Goal: Task Accomplishment & Management: Manage account settings

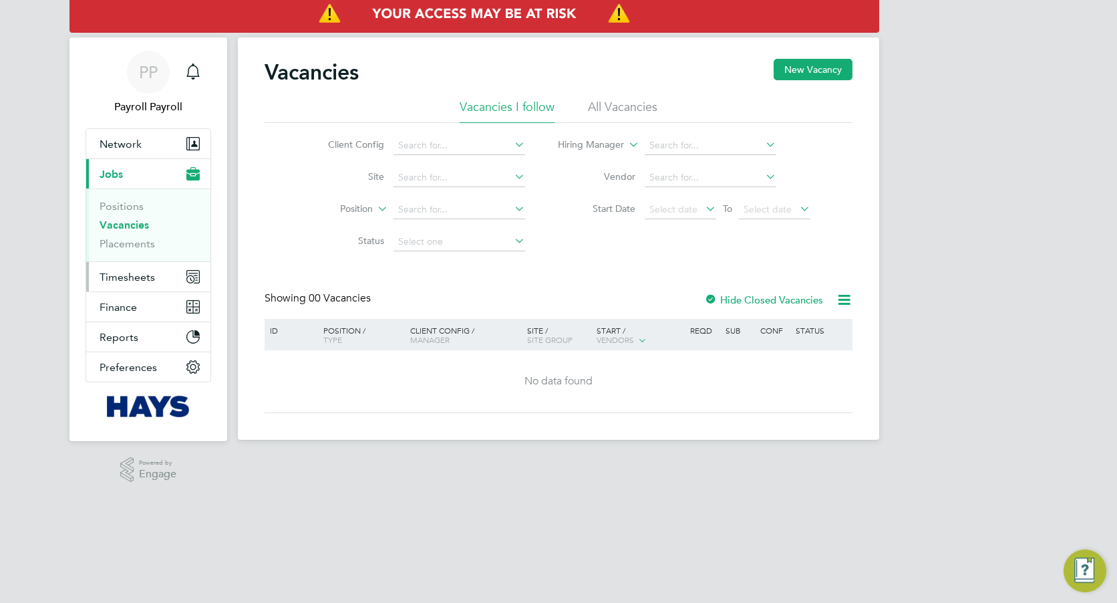
click at [121, 275] on span "Timesheets" at bounding box center [127, 277] width 55 height 13
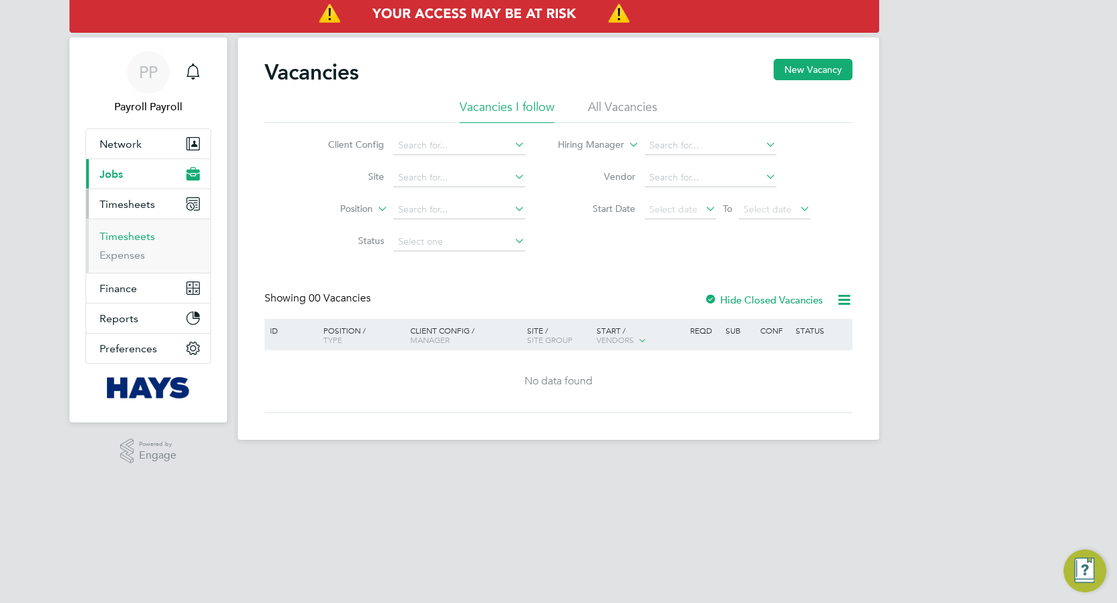
click at [128, 241] on link "Timesheets" at bounding box center [127, 236] width 55 height 13
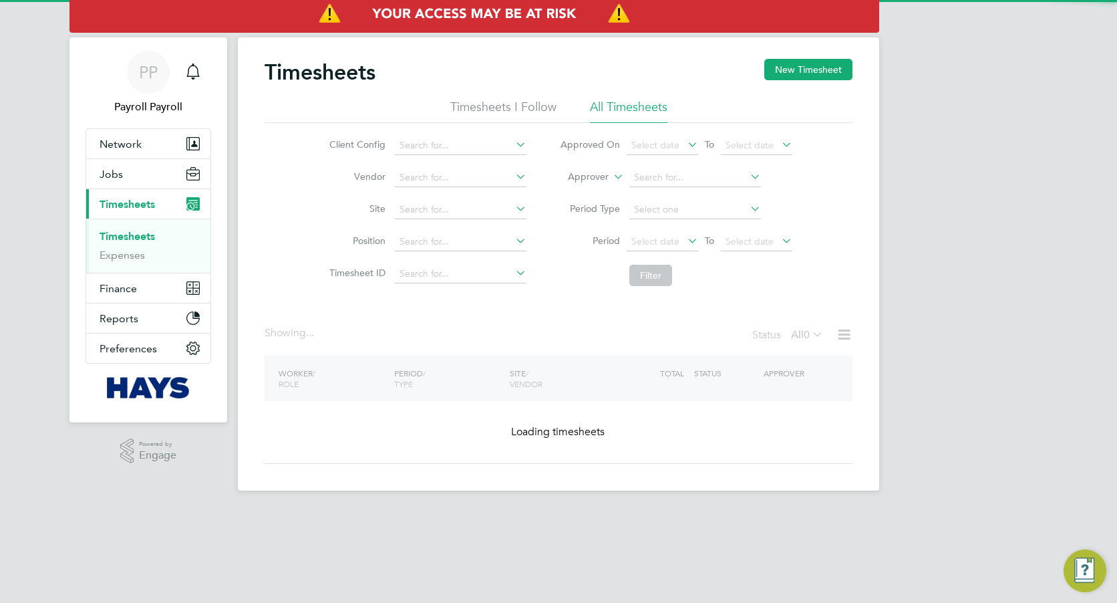
click at [890, 216] on div "PP Payroll Payroll Notifications Applications: Network Team Members Businesses …" at bounding box center [558, 256] width 1117 height 512
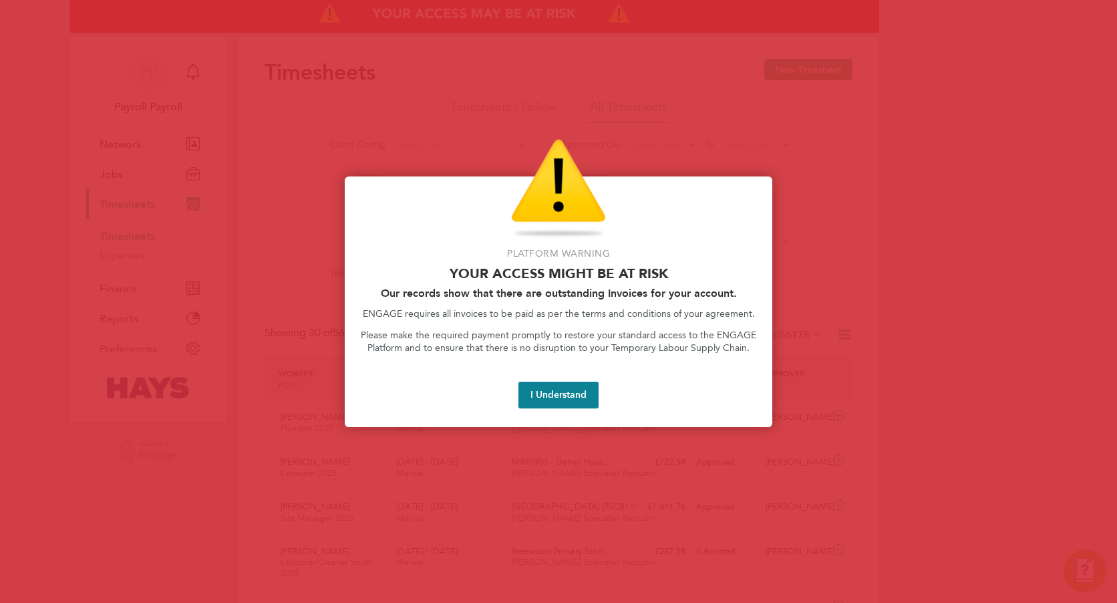
click at [890, 257] on div at bounding box center [558, 301] width 1117 height 603
click at [585, 395] on button "I Understand" at bounding box center [559, 395] width 80 height 27
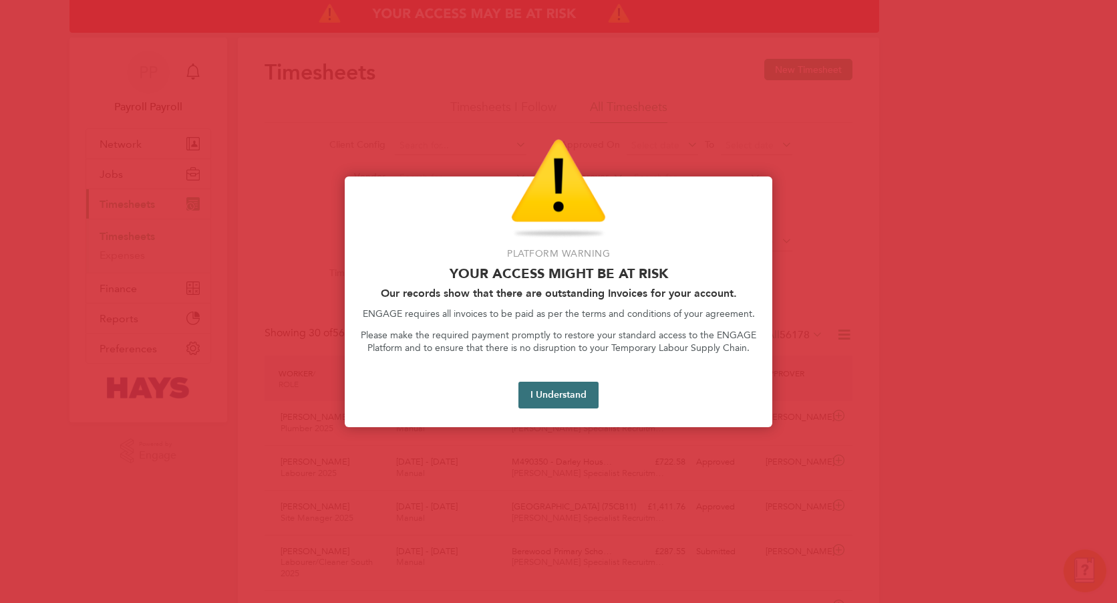
click at [527, 399] on button "I Understand" at bounding box center [559, 395] width 80 height 27
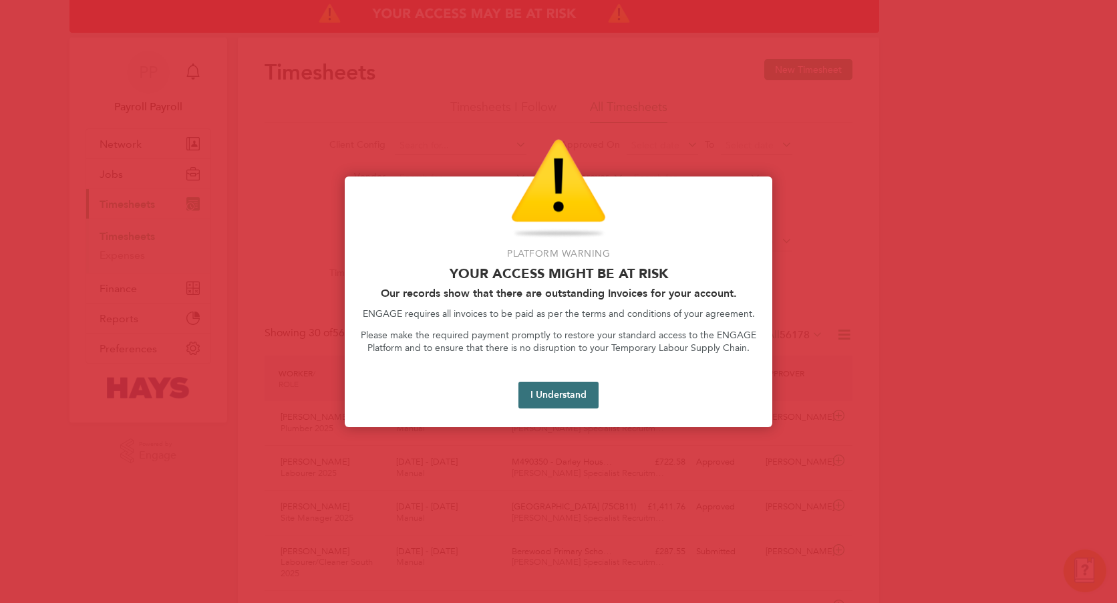
click at [553, 388] on button "I Understand" at bounding box center [559, 395] width 80 height 27
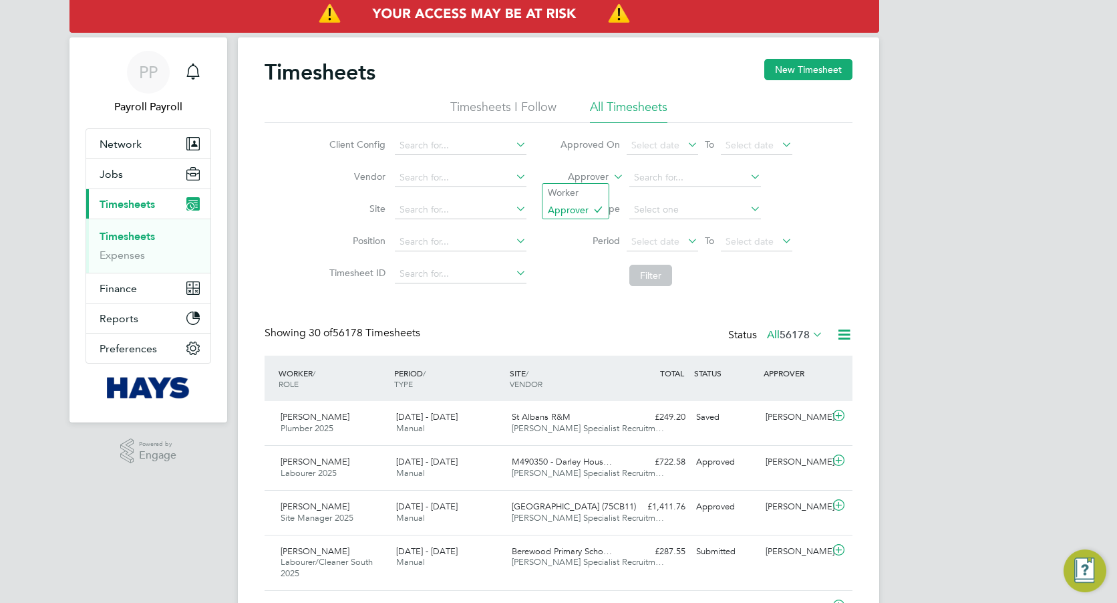
click at [583, 179] on label "Approver" at bounding box center [579, 176] width 60 height 13
click at [573, 194] on li "Worker" at bounding box center [576, 192] width 66 height 17
click at [666, 175] on input at bounding box center [696, 177] width 132 height 19
paste input "Prince Braimah"
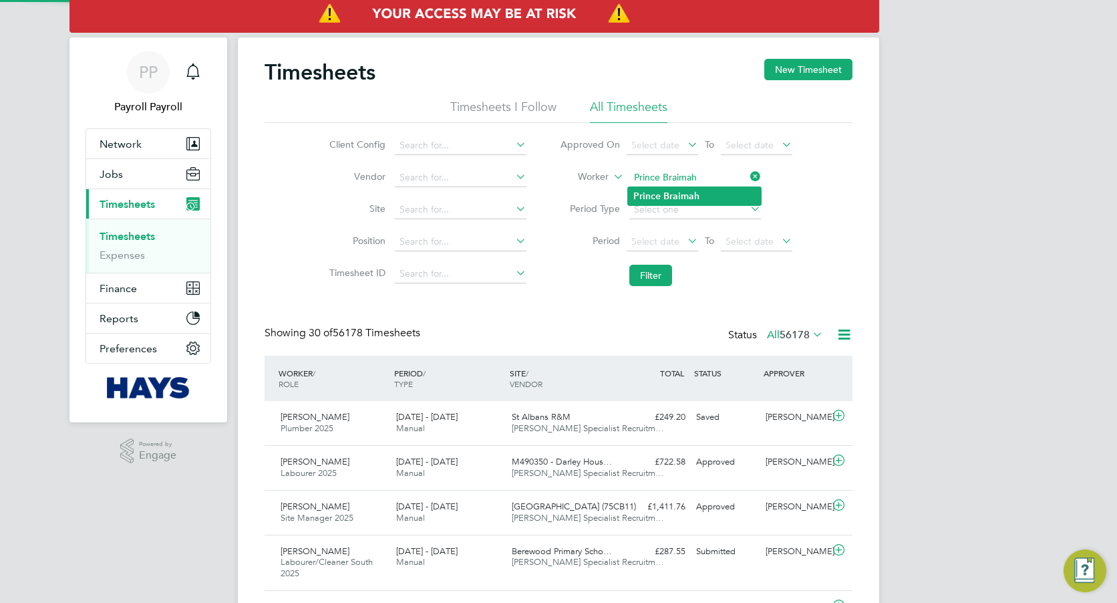
type input "Prince Braimah"
click at [662, 194] on li "Prince Braimah" at bounding box center [694, 196] width 133 height 18
click at [649, 281] on button "Filter" at bounding box center [651, 275] width 43 height 21
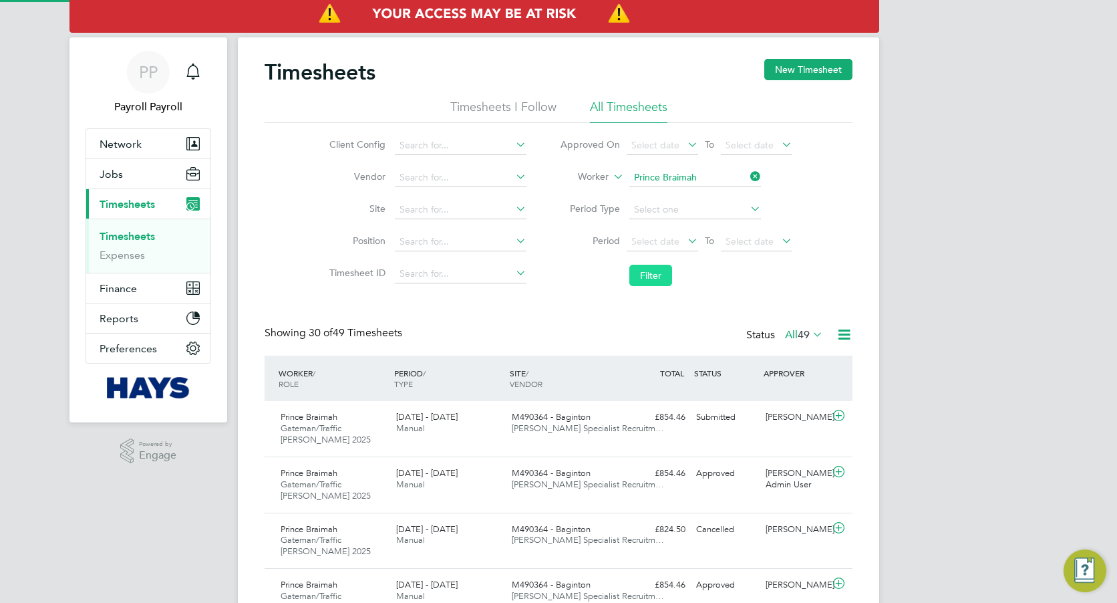
scroll to position [45, 116]
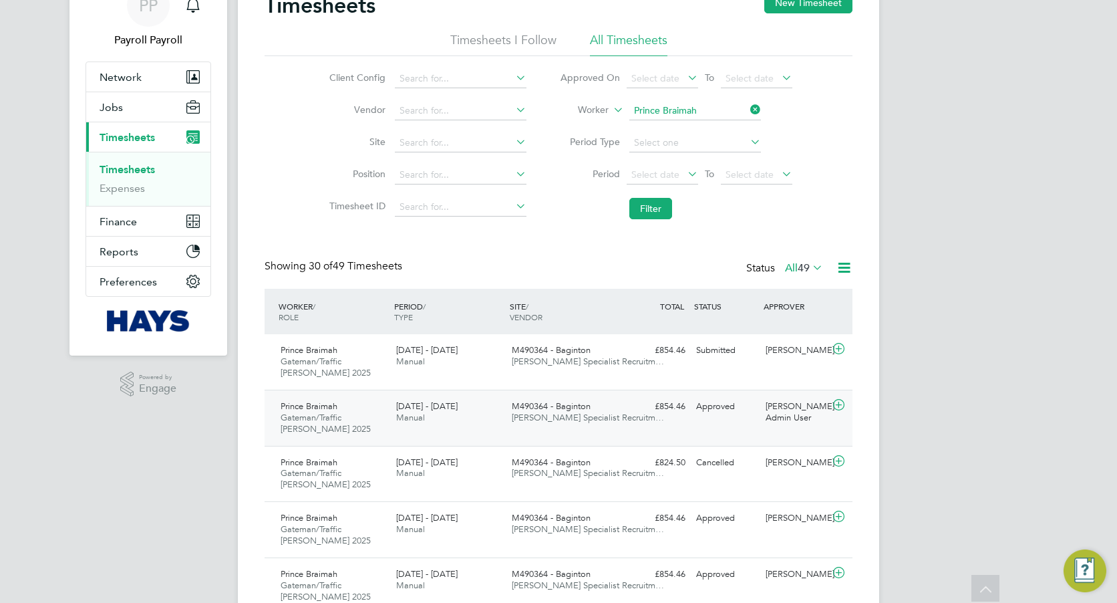
click at [475, 422] on div "[DATE] - [DATE] Manual" at bounding box center [449, 412] width 116 height 33
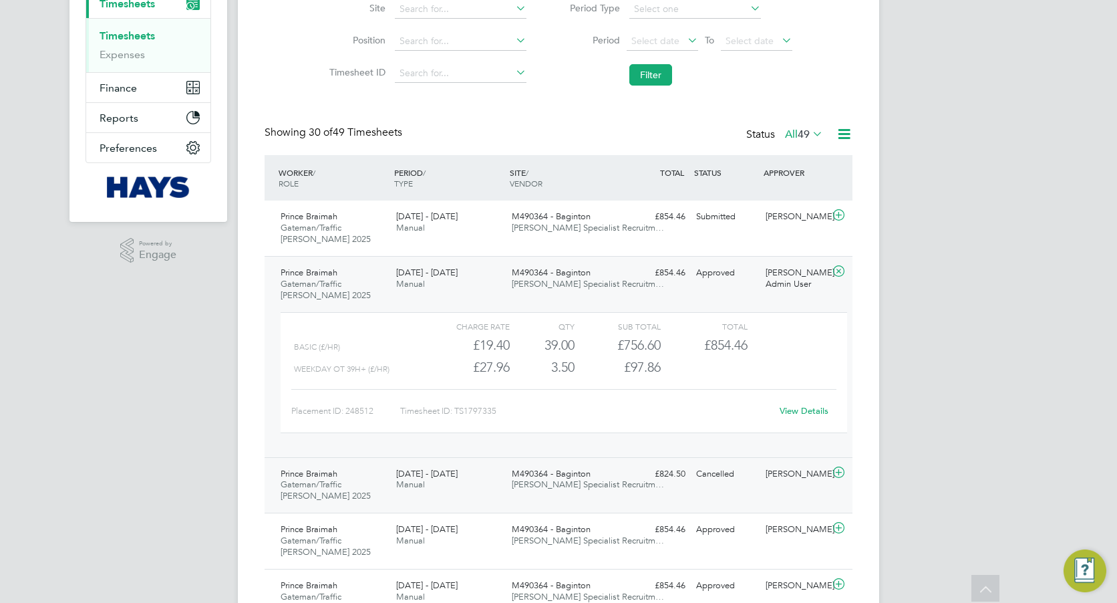
click at [543, 493] on div "M490364 - [PERSON_NAME] Specialist Recruitm…" at bounding box center [565, 479] width 116 height 33
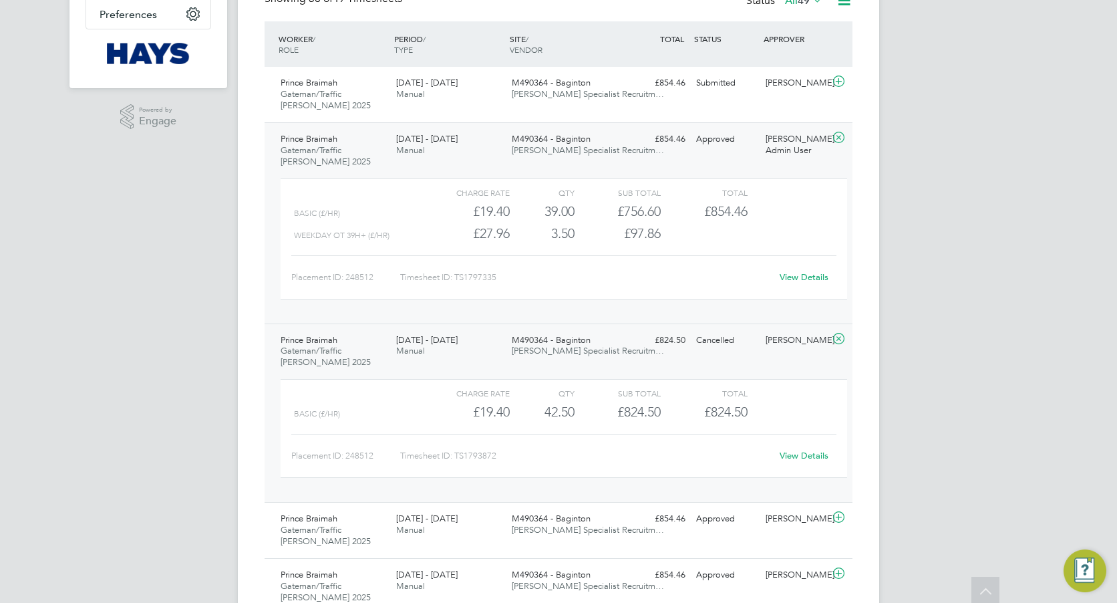
scroll to position [0, 0]
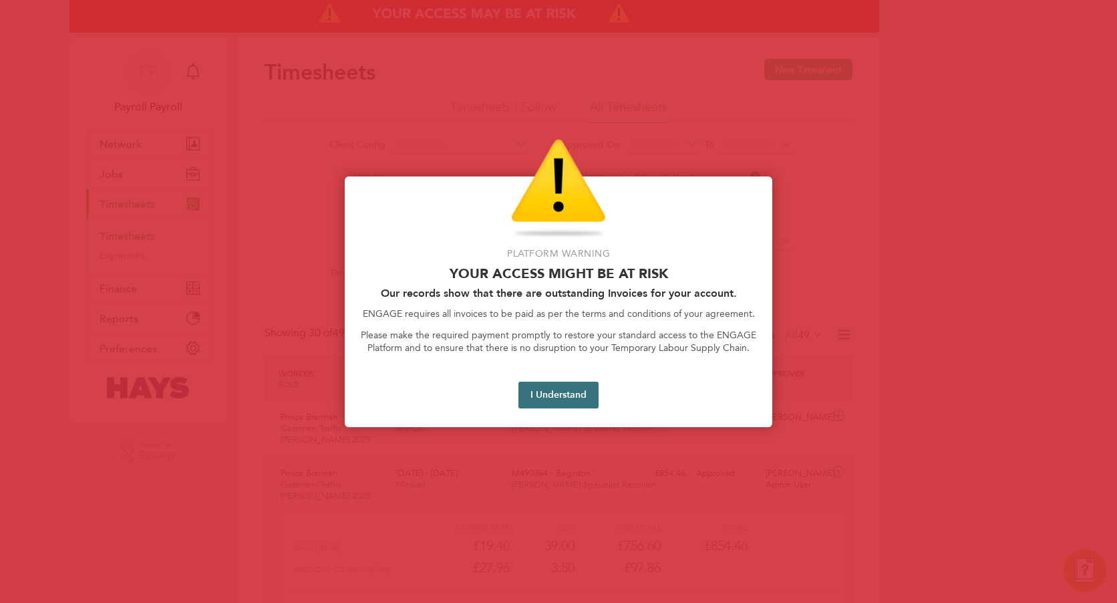
click at [567, 392] on button "I Understand" at bounding box center [559, 395] width 80 height 27
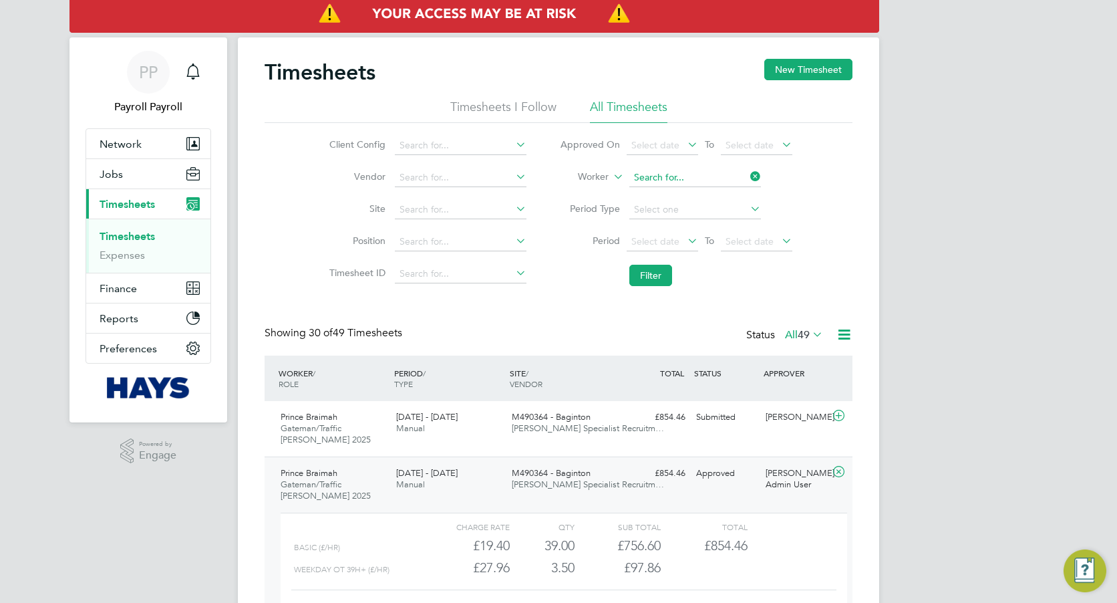
click at [710, 177] on input at bounding box center [696, 177] width 132 height 19
paste input "[PERSON_NAME]"
type input "[PERSON_NAME]"
click at [672, 195] on b "Onololu" at bounding box center [672, 195] width 36 height 11
click at [652, 275] on button "Filter" at bounding box center [651, 275] width 43 height 21
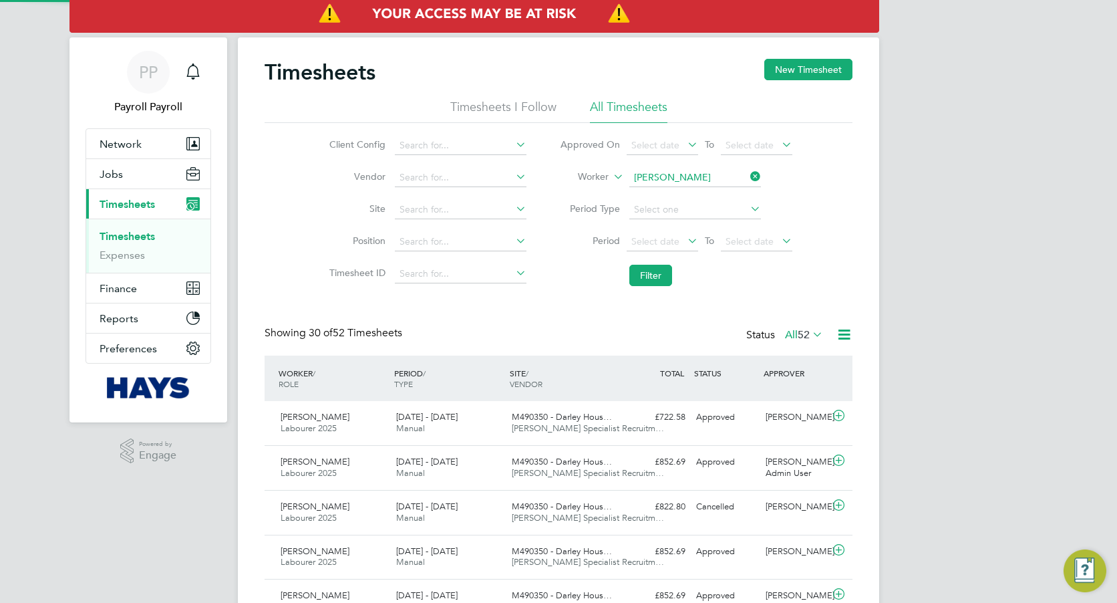
scroll to position [34, 116]
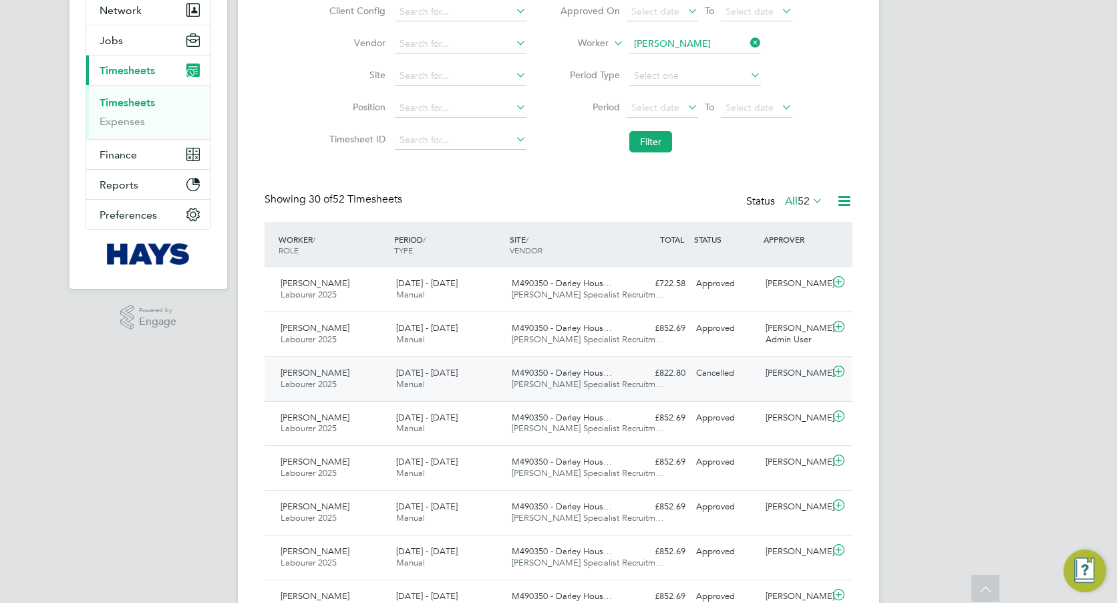
click at [432, 372] on span "[DATE] - [DATE]" at bounding box center [426, 372] width 61 height 11
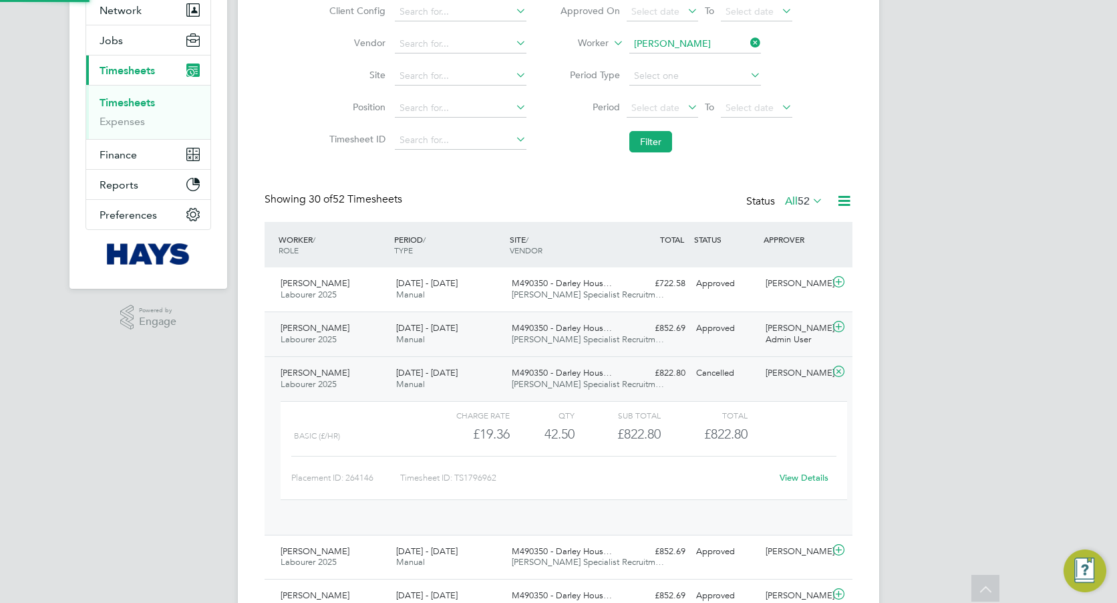
click at [491, 329] on div "[DATE] - [DATE] Manual" at bounding box center [449, 333] width 116 height 33
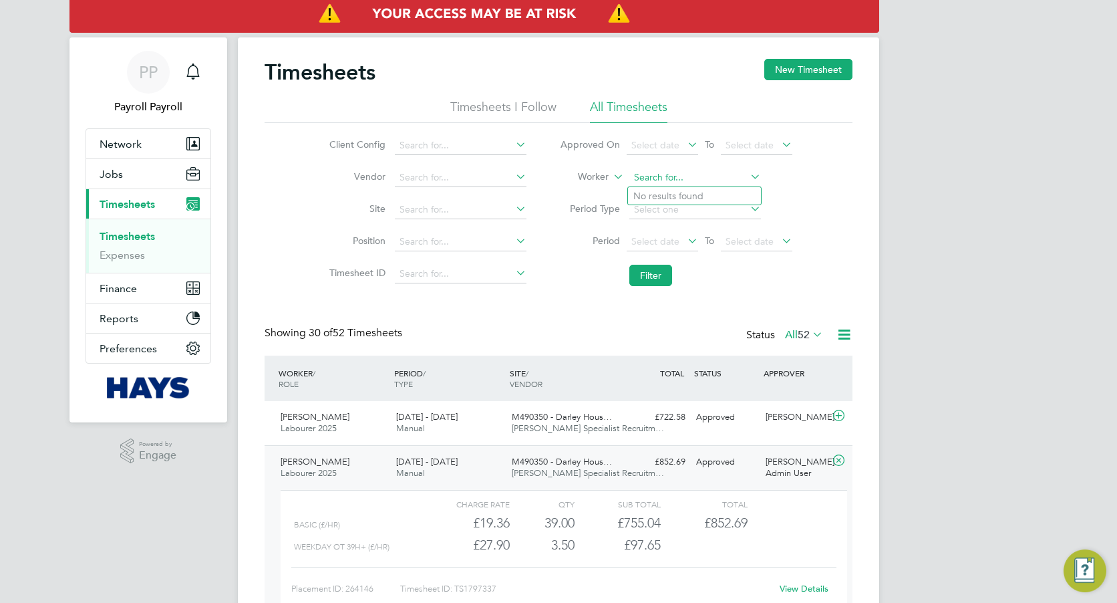
click at [702, 181] on input at bounding box center [696, 177] width 132 height 19
paste input "[PERSON_NAME]"
type input "[PERSON_NAME]"
click at [714, 192] on b "Roche" at bounding box center [727, 195] width 27 height 11
click at [653, 272] on button "Filter" at bounding box center [651, 275] width 43 height 21
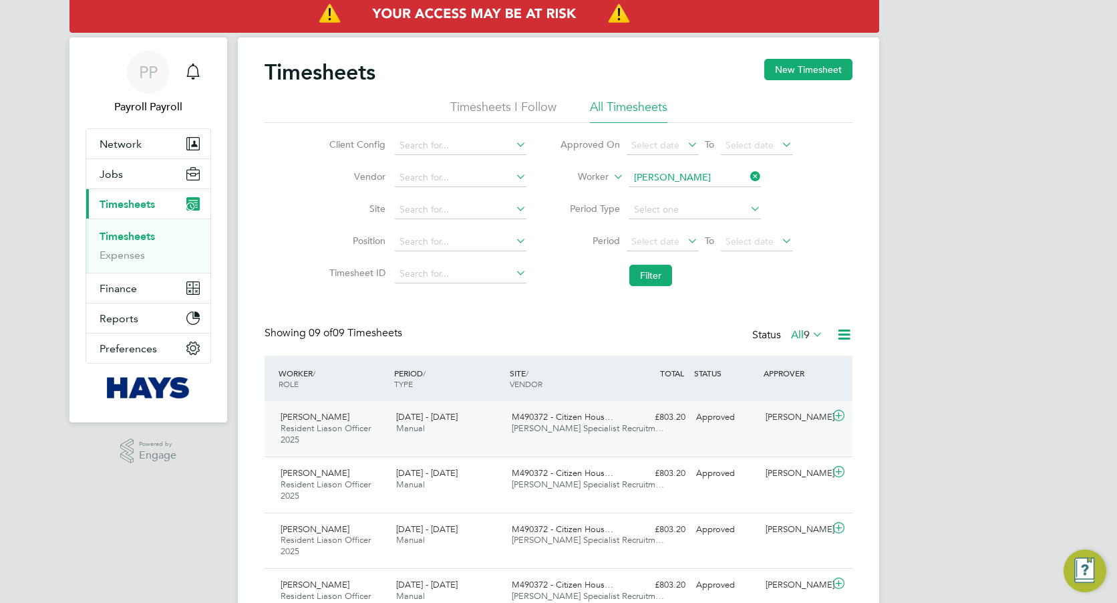
click at [471, 425] on div "[DATE] - [DATE] Manual" at bounding box center [449, 422] width 116 height 33
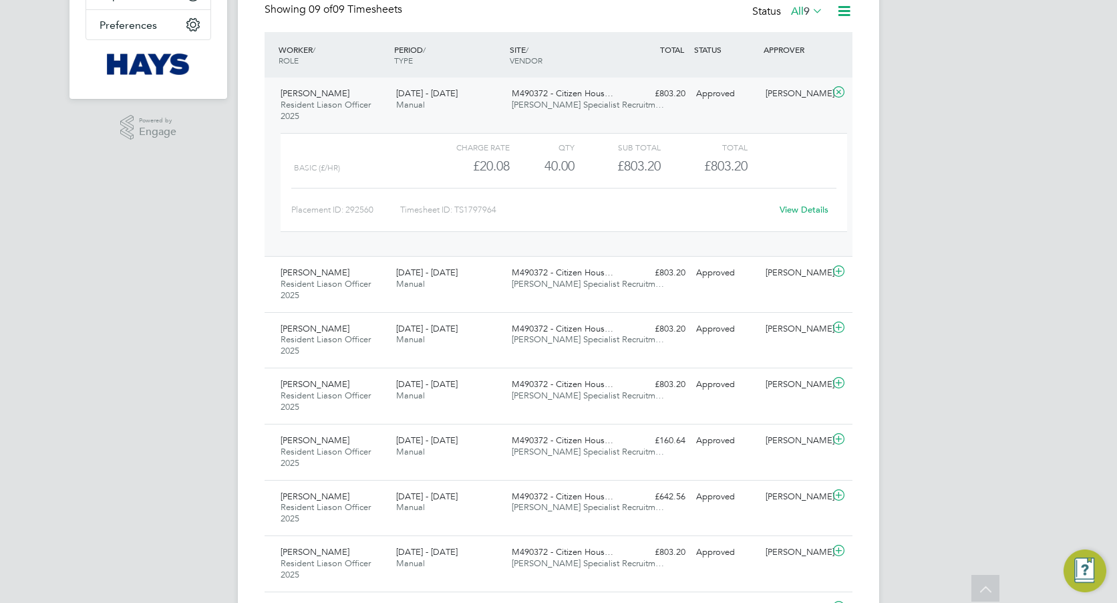
scroll to position [138, 0]
